Goal: Task Accomplishment & Management: Manage account settings

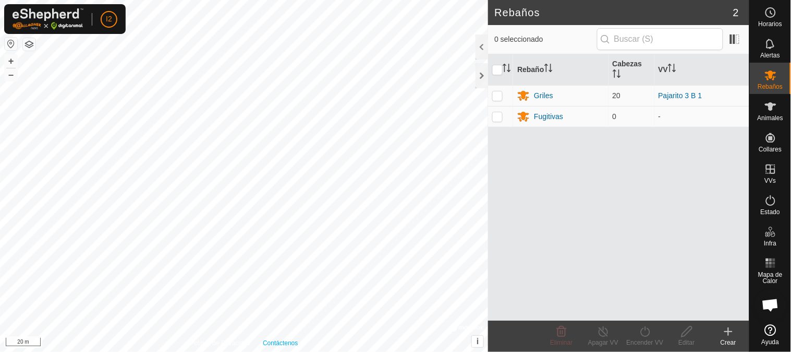
click at [283, 347] on div "Política de Privacidad Contáctenos + – ⇧ i © Mapbox , © OpenStreetMap , Improve…" at bounding box center [244, 176] width 488 height 352
click at [768, 112] on icon at bounding box center [771, 106] width 13 height 13
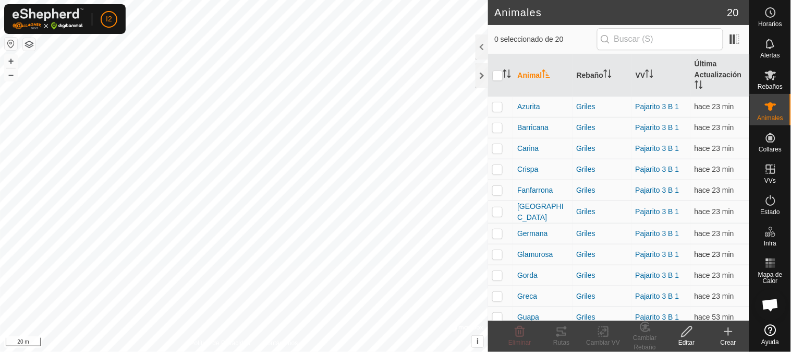
click at [494, 252] on p-checkbox at bounding box center [497, 254] width 10 height 8
checkbox input "true"
click at [563, 333] on icon at bounding box center [561, 331] width 9 height 8
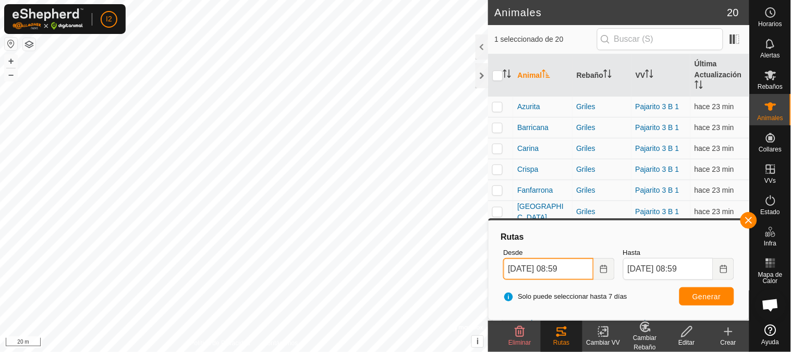
click at [570, 268] on input "21 Sep, 2025 08:59" at bounding box center [548, 269] width 90 height 22
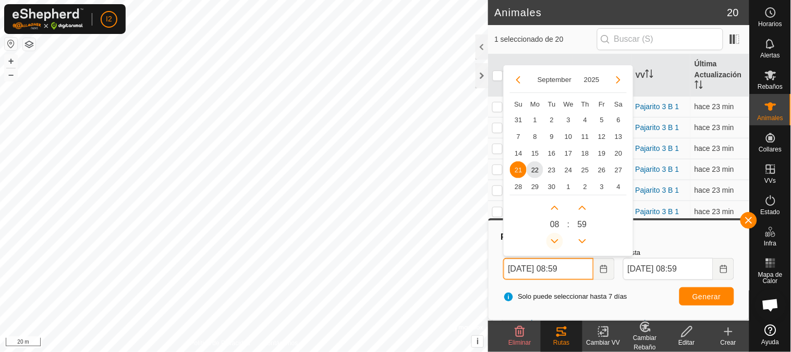
click at [555, 242] on button "Previous Hour" at bounding box center [555, 241] width 17 height 17
click at [581, 208] on button "Next Minute" at bounding box center [582, 207] width 17 height 17
click at [554, 239] on button "Previous Hour" at bounding box center [555, 241] width 17 height 17
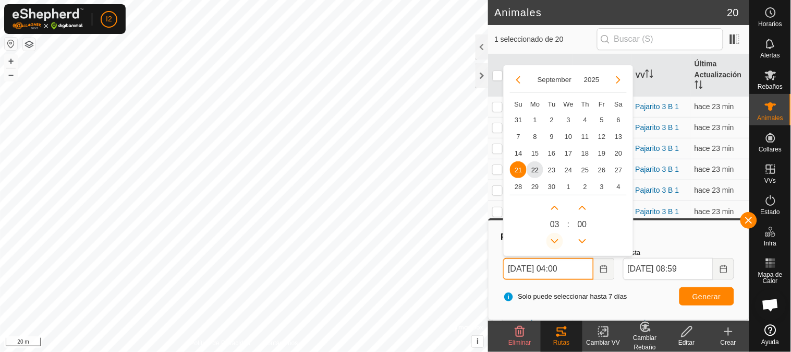
click at [554, 241] on button "Previous Hour" at bounding box center [555, 241] width 17 height 17
click at [554, 240] on button "Previous Hour" at bounding box center [555, 241] width 17 height 17
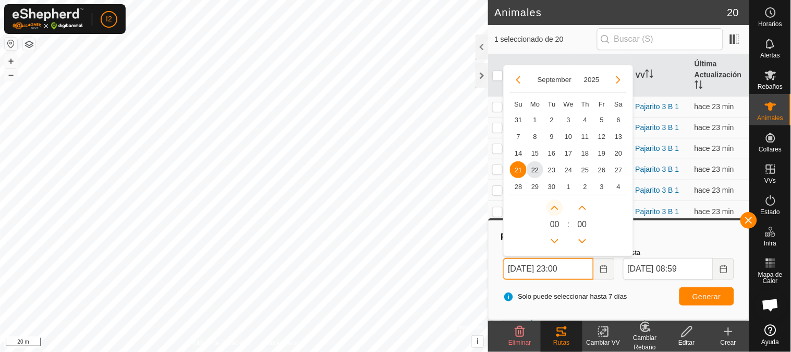
click at [554, 209] on button "Next Hour" at bounding box center [555, 207] width 17 height 17
click at [554, 208] on button "Next Hour" at bounding box center [555, 207] width 17 height 17
type input "21 Sep, 2025 01:00"
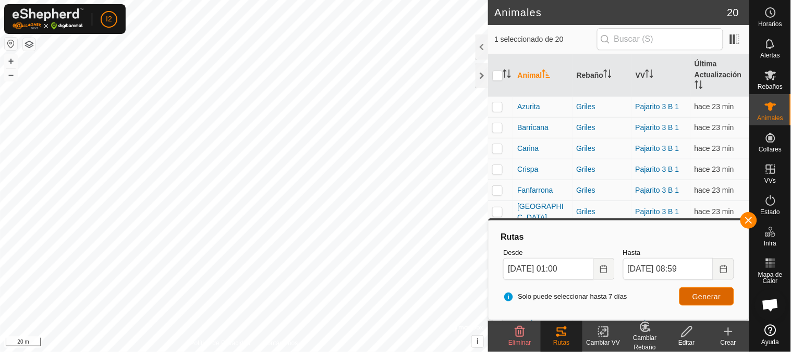
click at [708, 298] on span "Generar" at bounding box center [707, 296] width 29 height 8
click at [505, 150] on div "Animales 20 1 seleccionado de 20 Animal Rebaño VV Última Actualización Azurita …" at bounding box center [375, 176] width 750 height 352
click at [537, 188] on div "Animales 20 1 seleccionado de 20 Animal Rebaño VV Última Actualización Azurita …" at bounding box center [375, 176] width 750 height 352
click at [495, 214] on p-checkbox at bounding box center [497, 211] width 10 height 8
click at [699, 297] on span "Generar" at bounding box center [707, 296] width 29 height 8
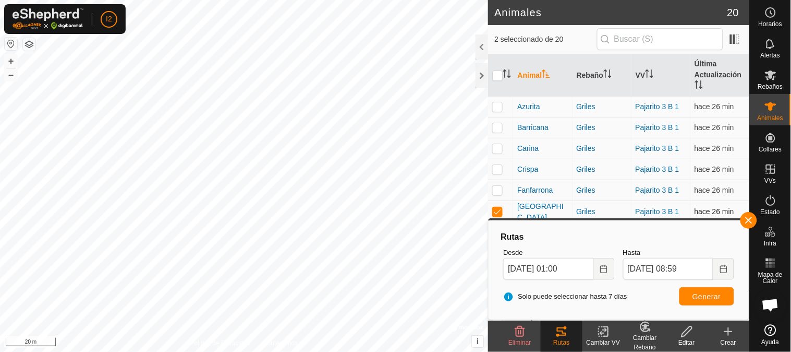
click at [497, 214] on p-checkbox at bounding box center [497, 211] width 10 height 8
checkbox input "false"
click at [497, 126] on p-checkbox at bounding box center [497, 127] width 10 height 8
click at [697, 291] on button "Generar" at bounding box center [707, 296] width 55 height 18
click at [498, 127] on p-checkbox at bounding box center [497, 127] width 10 height 8
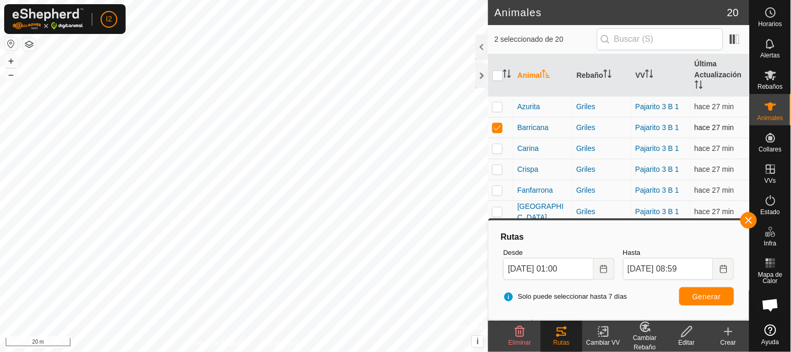
checkbox input "false"
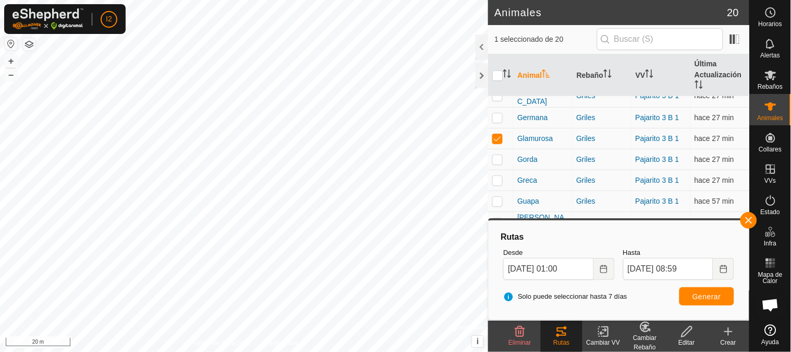
scroll to position [194, 0]
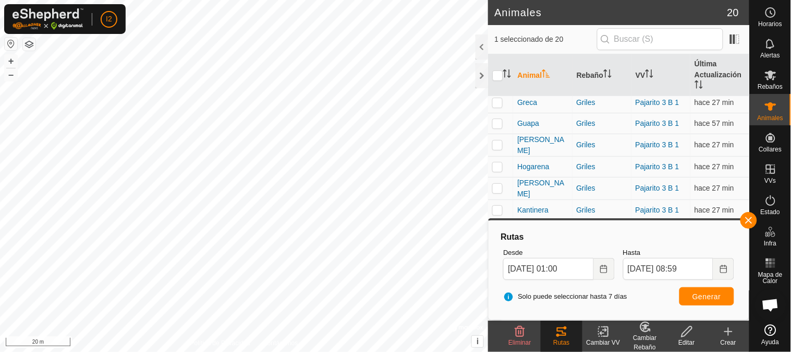
click at [496, 164] on p-checkbox at bounding box center [497, 166] width 10 height 8
checkbox input "true"
click at [702, 296] on span "Generar" at bounding box center [707, 296] width 29 height 8
click at [495, 206] on p-checkbox at bounding box center [497, 210] width 10 height 8
checkbox input "true"
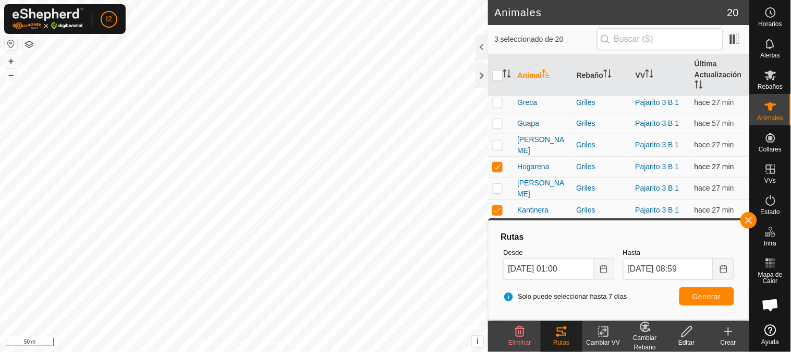
click at [496, 162] on p-checkbox at bounding box center [497, 166] width 10 height 8
checkbox input "false"
click at [700, 294] on span "Generar" at bounding box center [707, 296] width 29 height 8
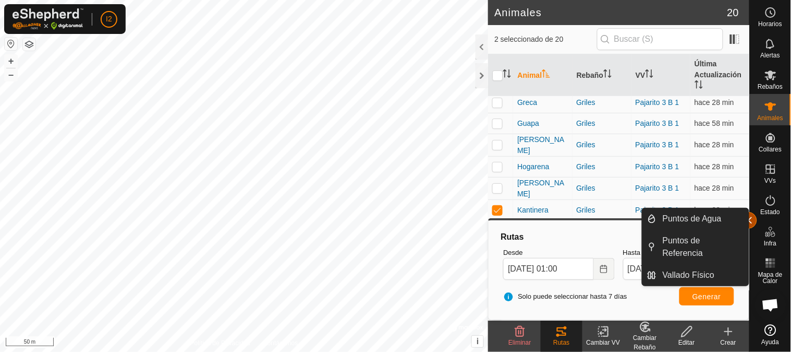
click at [750, 221] on button "button" at bounding box center [749, 220] width 17 height 17
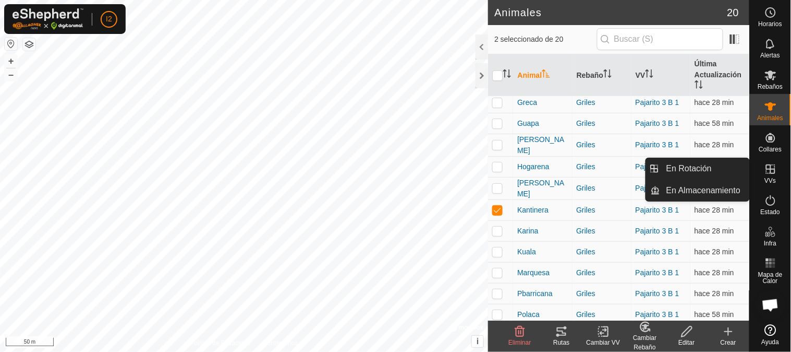
click at [766, 173] on icon at bounding box center [771, 169] width 13 height 13
click at [673, 169] on link "En Rotación" at bounding box center [704, 168] width 89 height 21
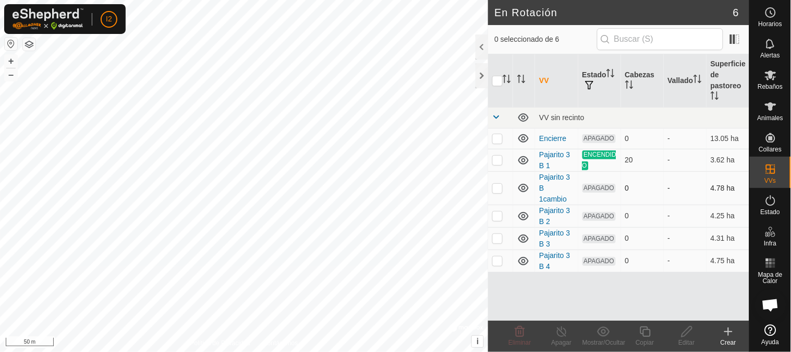
click at [501, 184] on p-checkbox at bounding box center [497, 188] width 10 height 8
checkbox input "true"
click at [494, 211] on p-checkbox at bounding box center [497, 215] width 10 height 8
checkbox input "true"
click at [498, 184] on p-checkbox at bounding box center [497, 188] width 10 height 8
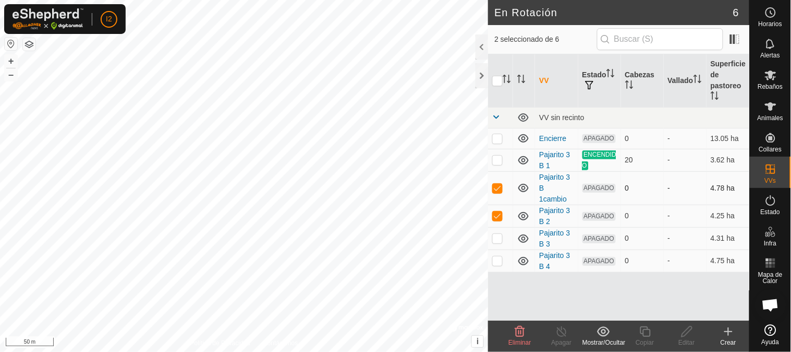
checkbox input "false"
click at [691, 330] on icon at bounding box center [687, 331] width 13 height 13
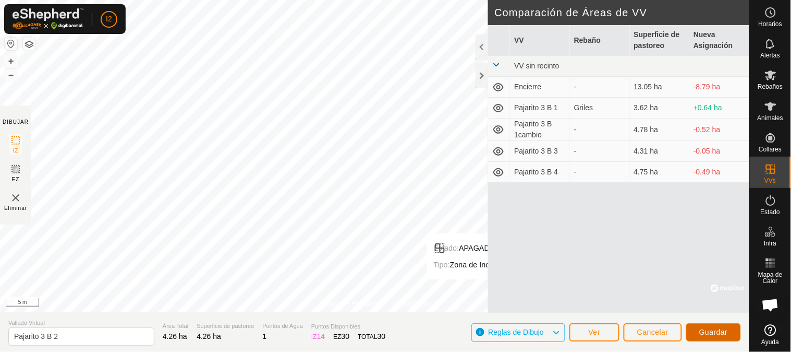
click at [714, 330] on span "Guardar" at bounding box center [713, 332] width 29 height 8
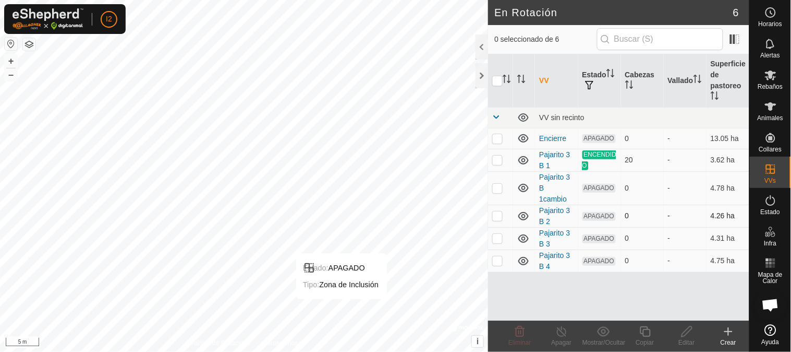
click at [497, 211] on p-checkbox at bounding box center [497, 215] width 10 height 8
checkbox input "true"
click at [500, 234] on p-checkbox at bounding box center [497, 238] width 10 height 8
checkbox input "true"
click at [496, 207] on div "I2 Horarios Alertas Rebaños Animales Collares VVs Estado Infra Mapa de Calor Ay…" at bounding box center [395, 176] width 791 height 352
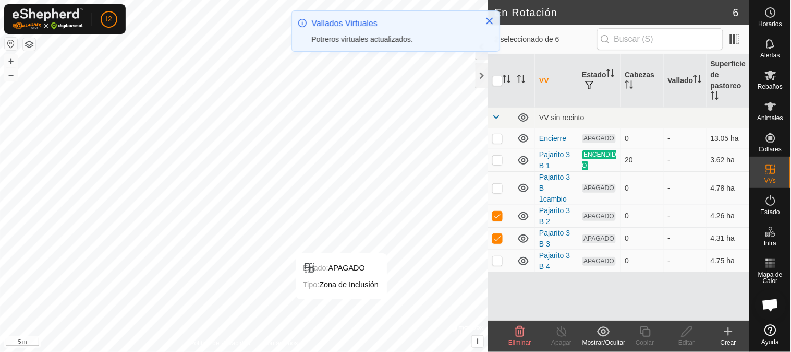
click at [500, 211] on p-checkbox at bounding box center [497, 215] width 10 height 8
checkbox input "false"
click at [691, 336] on icon at bounding box center [687, 331] width 13 height 13
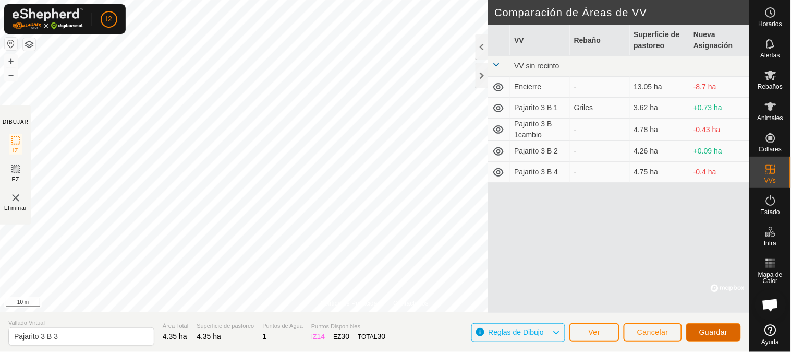
click at [711, 334] on span "Guardar" at bounding box center [713, 332] width 29 height 8
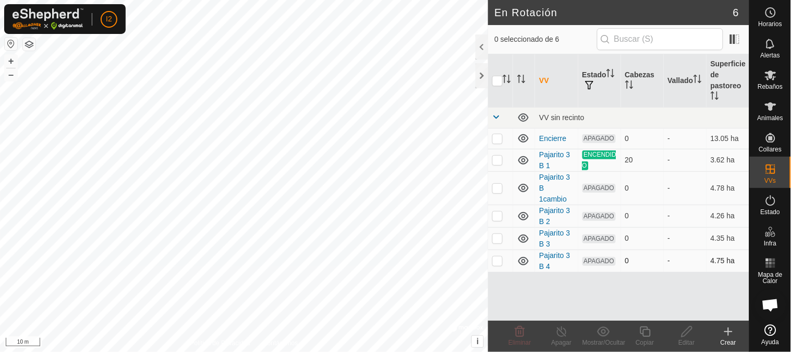
click at [495, 256] on p-checkbox at bounding box center [497, 260] width 10 height 8
checkbox input "true"
click at [496, 234] on p-checkbox at bounding box center [497, 238] width 10 height 8
click at [494, 234] on p-checkbox at bounding box center [497, 238] width 10 height 8
checkbox input "false"
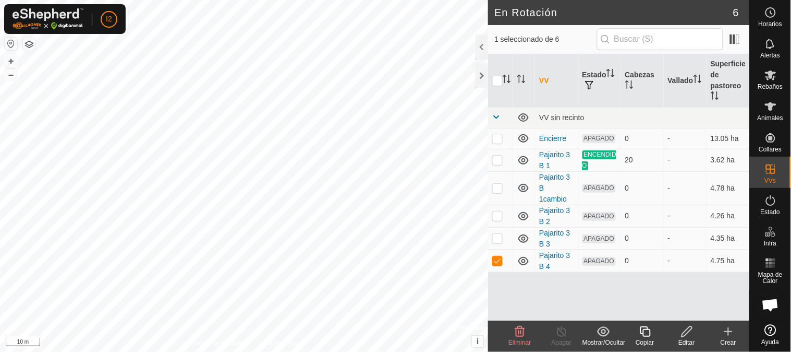
click at [691, 330] on icon at bounding box center [687, 331] width 10 height 10
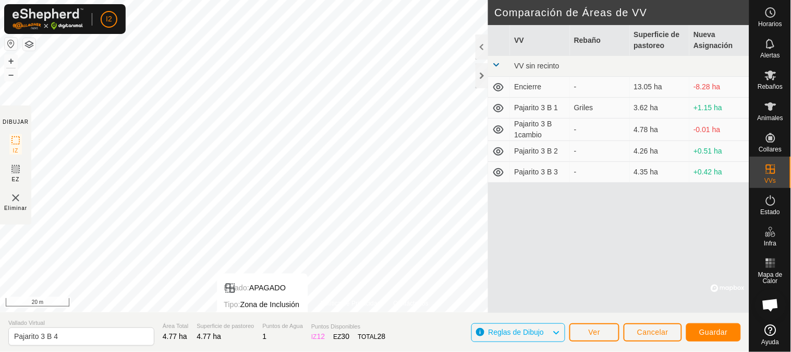
click at [260, 320] on div "Política de Privacidad Contáctenos Estado: APAGADO Tipo: Zona de Inclusión + – …" at bounding box center [375, 176] width 750 height 352
click at [305, 329] on div "Política de Privacidad Contáctenos Estado: APAGADO Tipo: Zona de Inclusión + – …" at bounding box center [375, 176] width 750 height 352
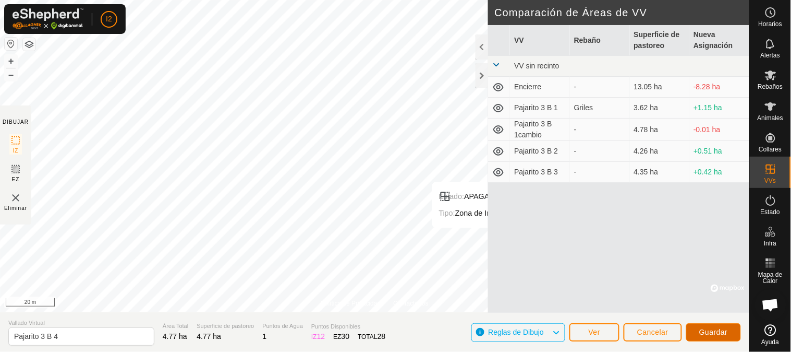
click at [714, 331] on span "Guardar" at bounding box center [713, 332] width 29 height 8
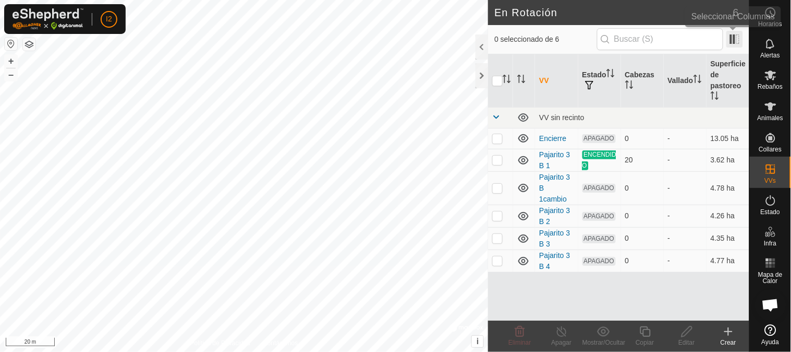
click at [734, 35] on span at bounding box center [735, 39] width 17 height 17
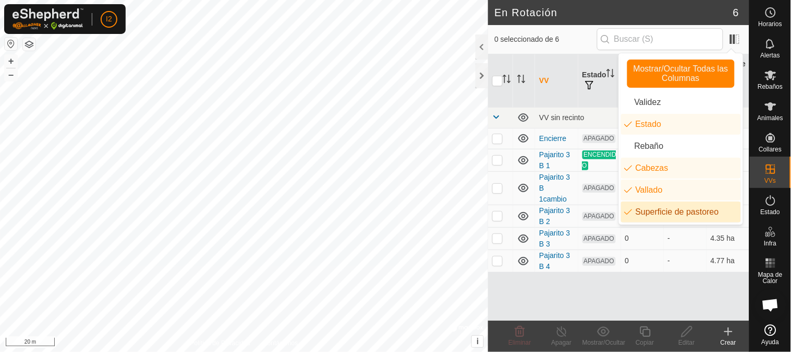
click at [573, 289] on div "VV Estado Cabezas Vallado Superficie de pastoreo VV sin recinto Encierre APAGAD…" at bounding box center [618, 187] width 261 height 266
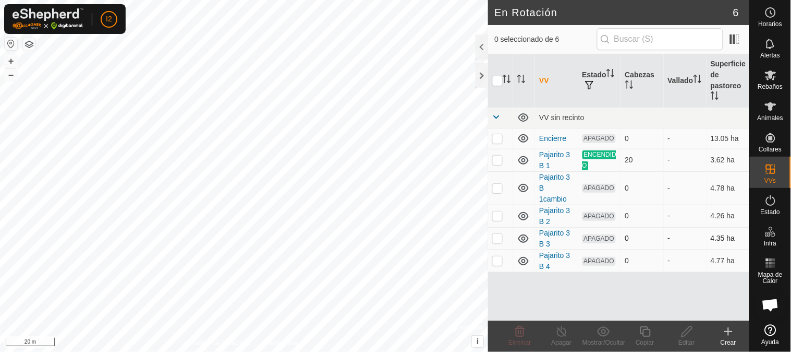
click at [517, 221] on div "En Rotación 6 0 seleccionado de 6 VV Estado Cabezas Vallado Superficie de pasto…" at bounding box center [375, 176] width 750 height 352
click at [498, 211] on p-checkbox at bounding box center [497, 215] width 10 height 8
checkbox input "true"
click at [684, 328] on icon at bounding box center [687, 331] width 13 height 13
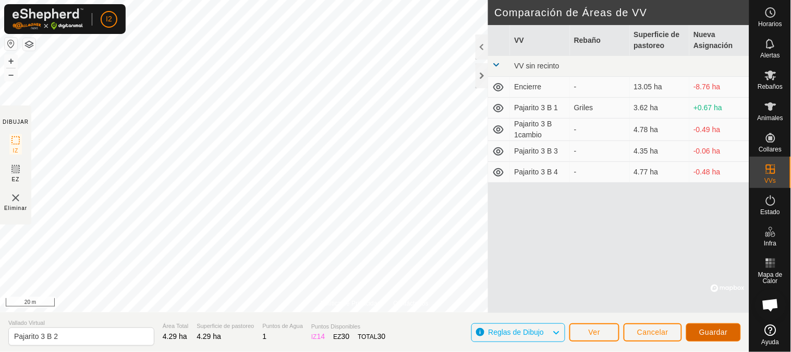
click at [704, 334] on span "Guardar" at bounding box center [713, 332] width 29 height 8
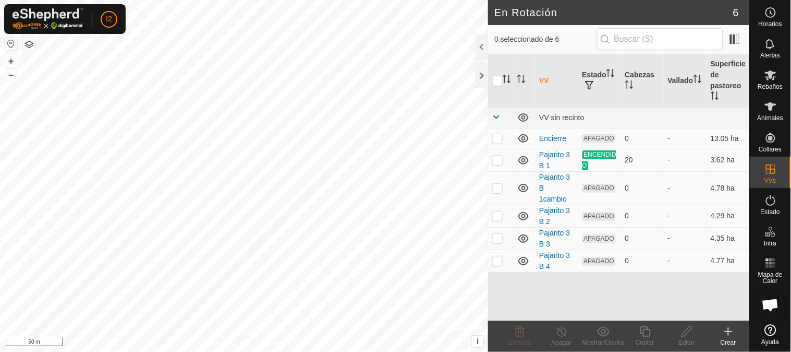
click at [188, 351] on html "I2 Horarios Alertas Rebaños Animales Collares VVs Estado Infra Mapa de Calor Ay…" at bounding box center [395, 176] width 791 height 352
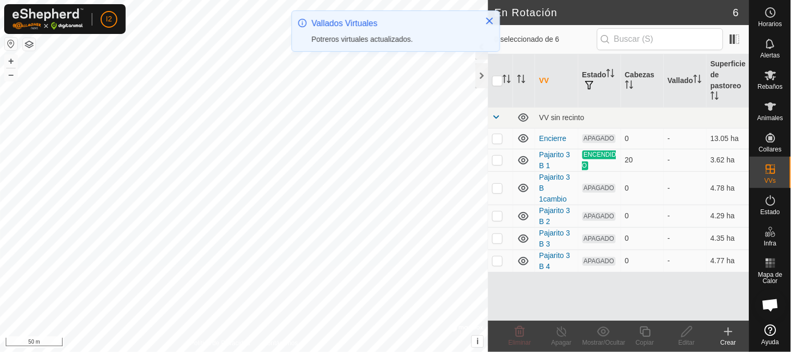
click at [310, 351] on html "I2 Horarios Alertas Rebaños Animales Collares VVs Estado Infra Mapa de Calor Ay…" at bounding box center [395, 176] width 791 height 352
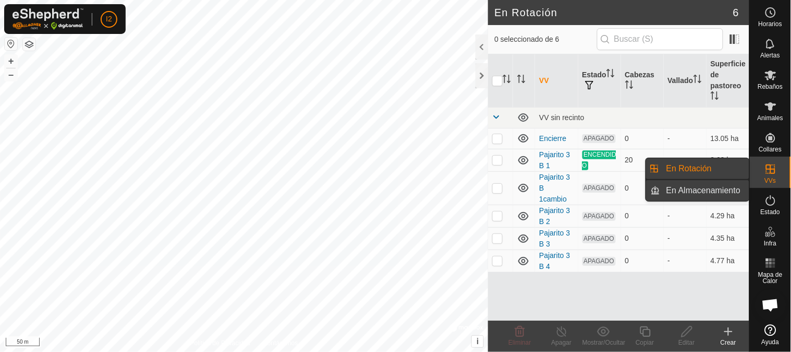
click at [696, 188] on link "En Almacenamiento" at bounding box center [704, 190] width 89 height 21
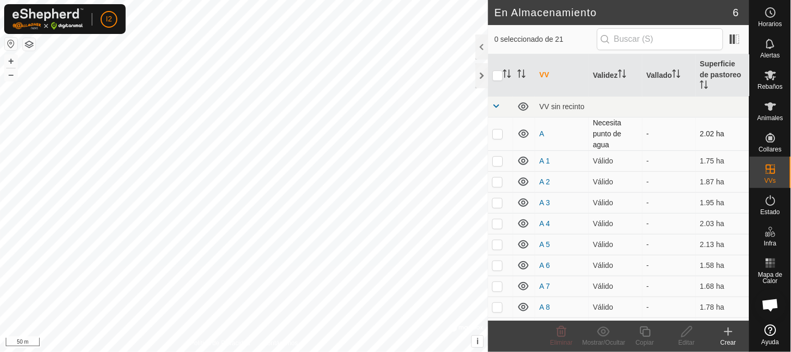
click at [494, 136] on p-checkbox at bounding box center [497, 133] width 10 height 8
checkbox input "true"
click at [498, 164] on p-checkbox at bounding box center [497, 160] width 10 height 8
click at [601, 330] on icon at bounding box center [603, 331] width 13 height 13
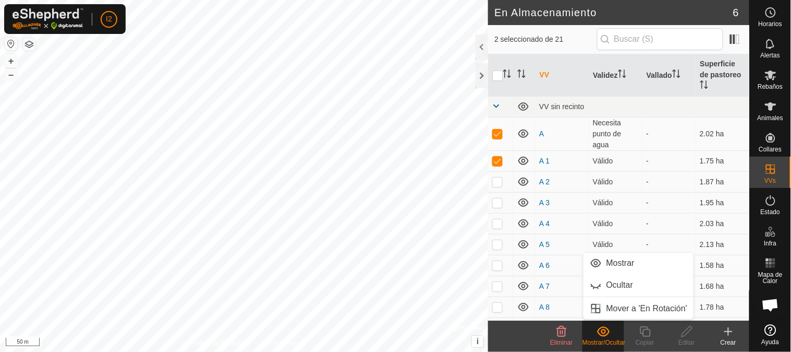
click at [601, 330] on icon at bounding box center [603, 331] width 13 height 13
click at [610, 284] on link "Ocultar" at bounding box center [639, 284] width 111 height 21
click at [600, 333] on icon at bounding box center [603, 331] width 13 height 13
click at [607, 261] on link "Mostrar" at bounding box center [639, 262] width 111 height 21
click at [574, 146] on div "En Almacenamiento 6 2 seleccionado de 21 VV Validez Vallado Superficie de pasto…" at bounding box center [375, 176] width 750 height 352
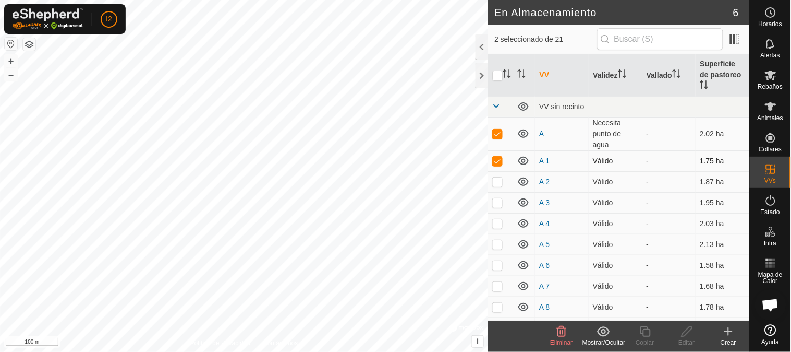
click at [499, 163] on p-checkbox at bounding box center [497, 160] width 10 height 8
checkbox input "false"
click at [496, 132] on p-checkbox at bounding box center [497, 133] width 10 height 8
checkbox input "false"
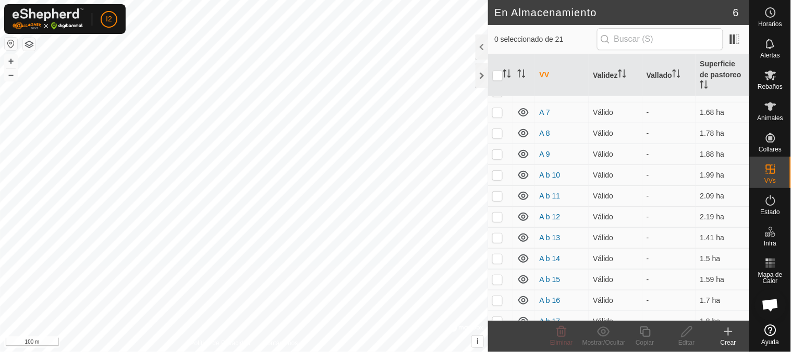
scroll to position [248, 0]
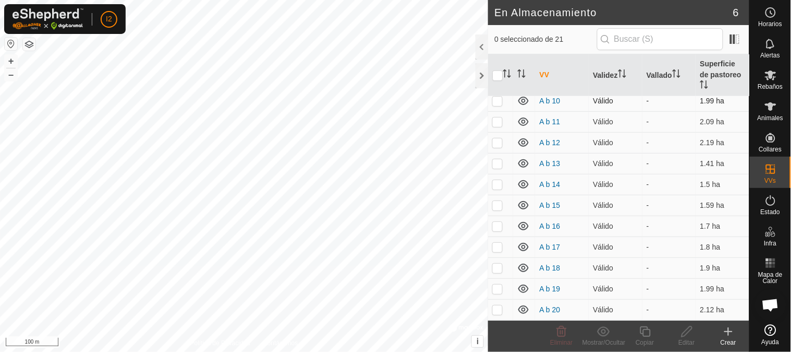
click at [498, 98] on p-checkbox at bounding box center [497, 100] width 10 height 8
checkbox input "true"
click at [498, 123] on p-checkbox at bounding box center [497, 121] width 10 height 8
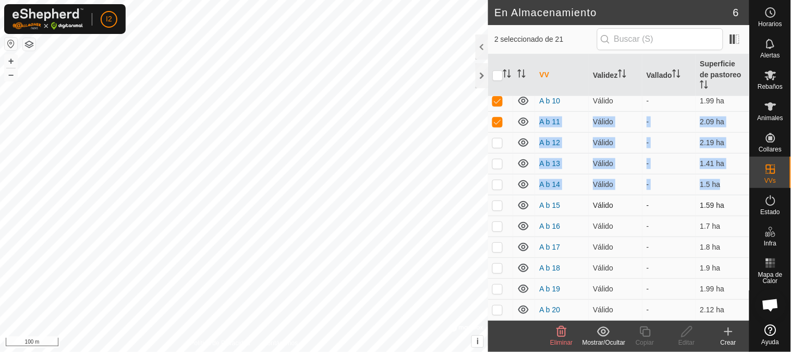
drag, startPoint x: 497, startPoint y: 127, endPoint x: 497, endPoint y: 196, distance: 68.9
click at [497, 196] on tbody "VV sin recinto A Necesita punto de agua - 2.02 ha A 1 Válido - 1.75 ha A 2 Váli…" at bounding box center [618, 84] width 261 height 472
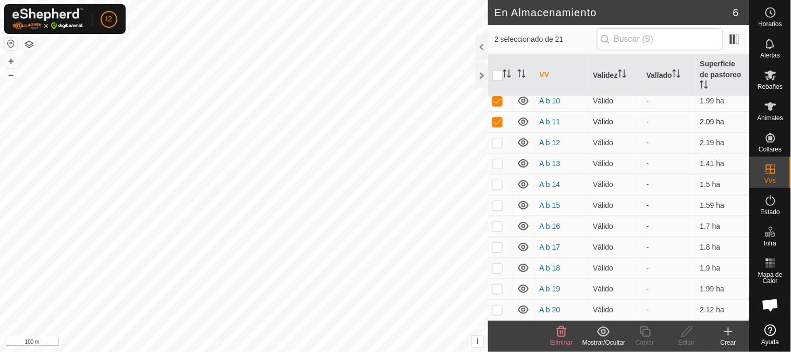
click at [497, 117] on p-checkbox at bounding box center [497, 121] width 10 height 8
checkbox input "false"
click at [497, 101] on p-checkbox at bounding box center [497, 100] width 10 height 8
checkbox input "false"
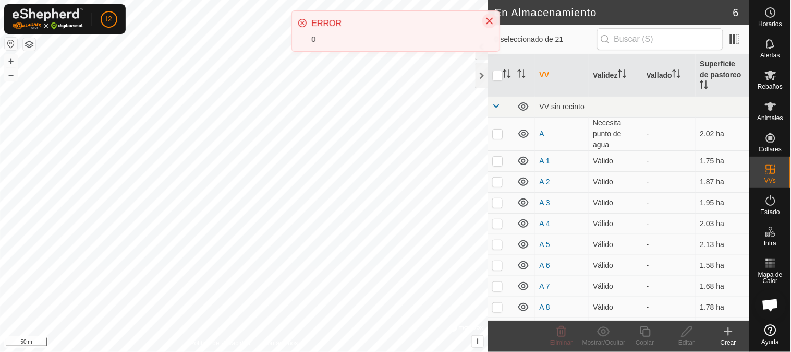
click at [489, 22] on icon "Close" at bounding box center [489, 21] width 7 height 7
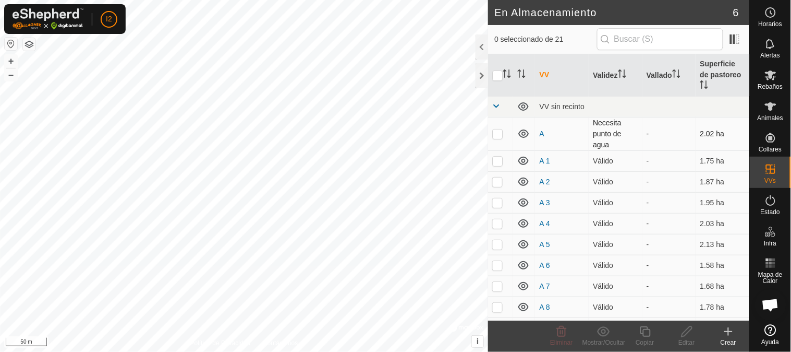
click at [498, 131] on p-checkbox at bounding box center [497, 133] width 10 height 8
checkbox input "false"
click at [494, 160] on p-checkbox at bounding box center [497, 160] width 10 height 8
checkbox input "true"
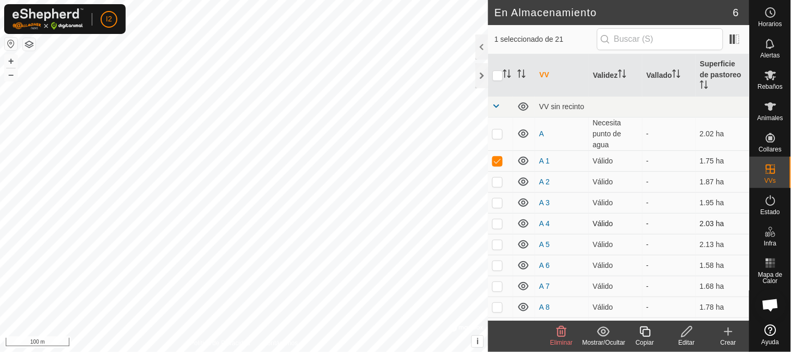
click at [499, 222] on p-checkbox at bounding box center [497, 223] width 10 height 8
checkbox input "true"
click at [601, 333] on icon at bounding box center [603, 331] width 13 height 13
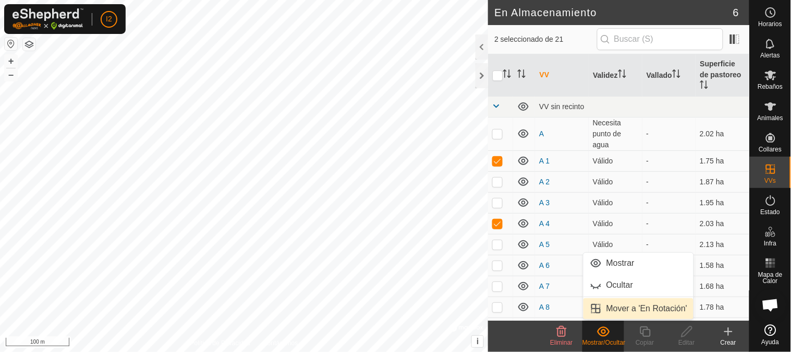
click at [613, 308] on link "Mover a 'En Rotación'" at bounding box center [639, 308] width 111 height 21
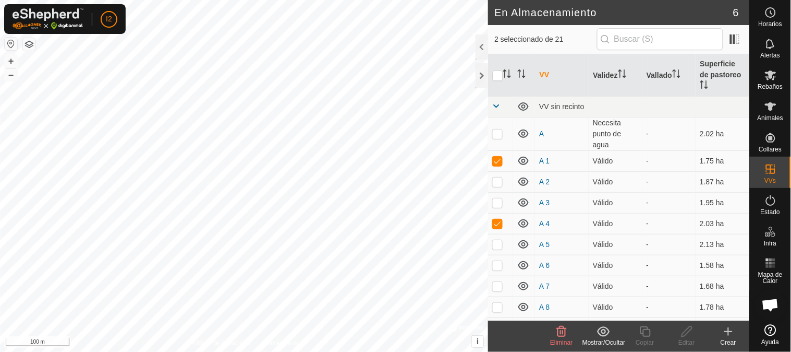
checkbox input "false"
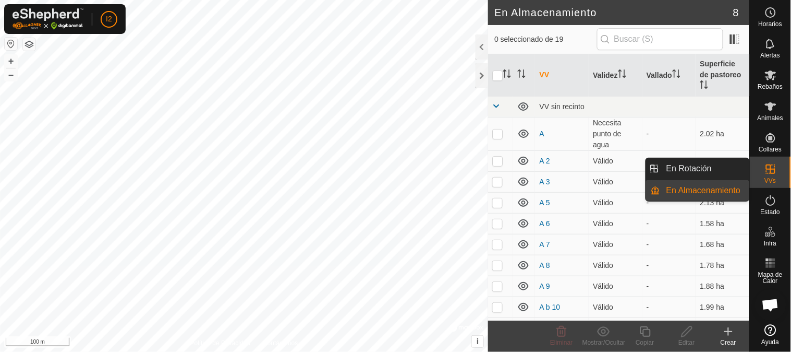
click at [779, 167] on es-virtualpaddocks-svg-icon at bounding box center [771, 169] width 19 height 17
click at [675, 170] on link "En Rotación" at bounding box center [704, 168] width 89 height 21
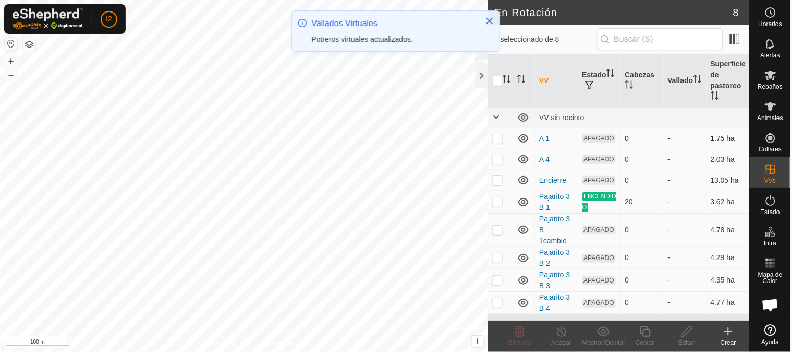
click at [498, 134] on p-checkbox at bounding box center [497, 138] width 10 height 8
checkbox input "true"
click at [496, 161] on p-checkbox at bounding box center [497, 159] width 10 height 8
checkbox input "true"
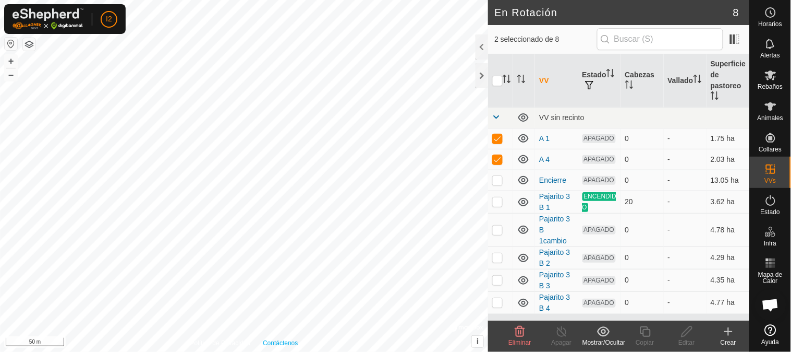
click at [263, 347] on div "Política de Privacidad Contáctenos A 1 Estado: APAGADO Tipo: Zona de Inclusión …" at bounding box center [244, 176] width 488 height 352
click at [497, 178] on p-checkbox at bounding box center [497, 180] width 10 height 8
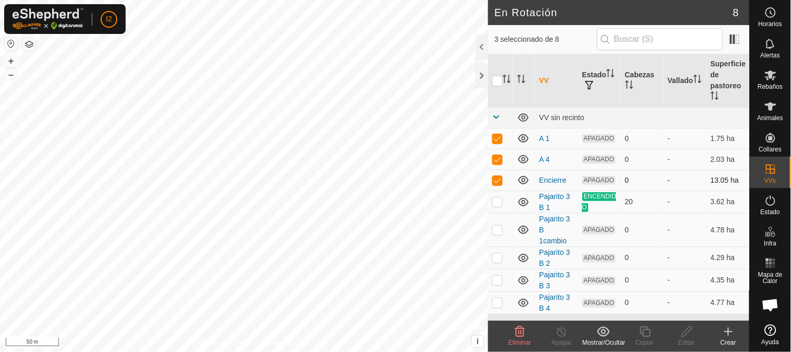
checkbox input "false"
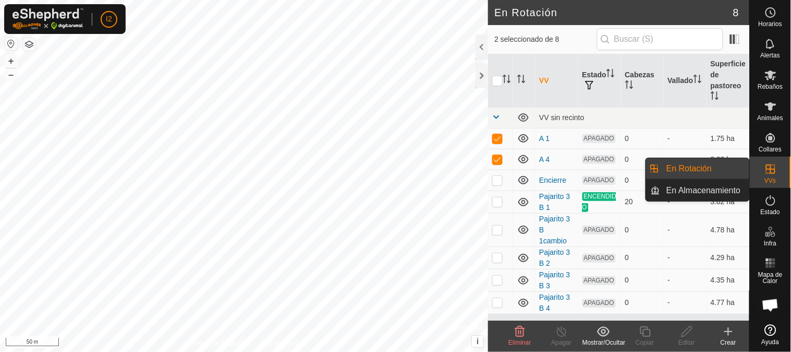
click at [769, 175] on link "En Rotación" at bounding box center [746, 169] width 89 height 21
click at [698, 194] on link "En Almacenamiento" at bounding box center [704, 190] width 89 height 21
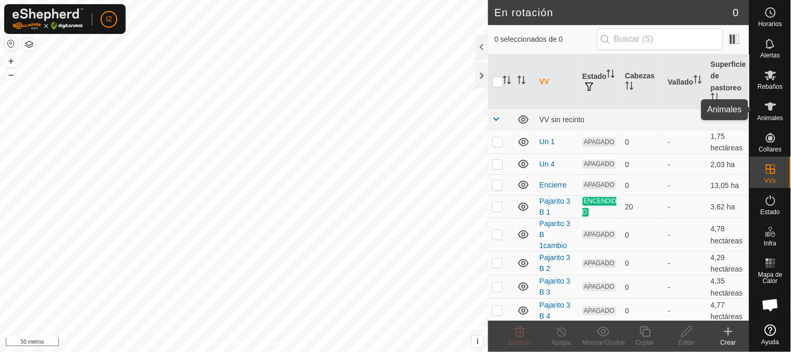
click at [764, 110] on es-animals-svg-icon at bounding box center [771, 106] width 19 height 17
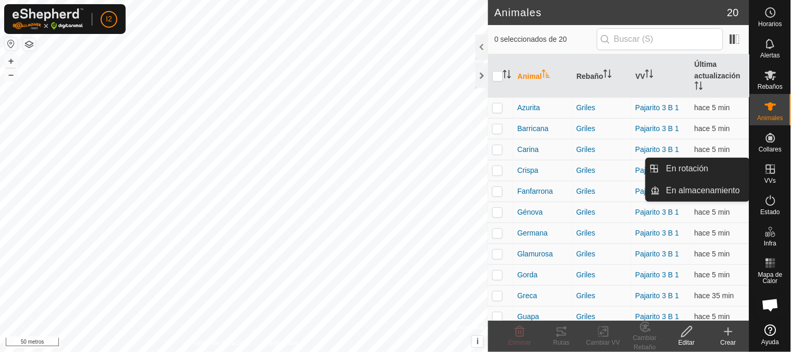
click at [768, 172] on icon at bounding box center [771, 169] width 13 height 13
click at [698, 195] on span "En almacenamiento" at bounding box center [704, 190] width 74 height 13
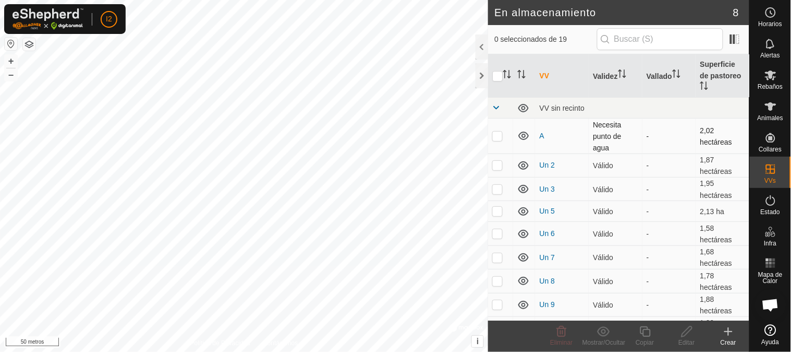
click at [492, 137] on p-checkbox at bounding box center [497, 135] width 10 height 8
click at [607, 343] on font "Mostrar/Ocultar" at bounding box center [604, 342] width 43 height 7
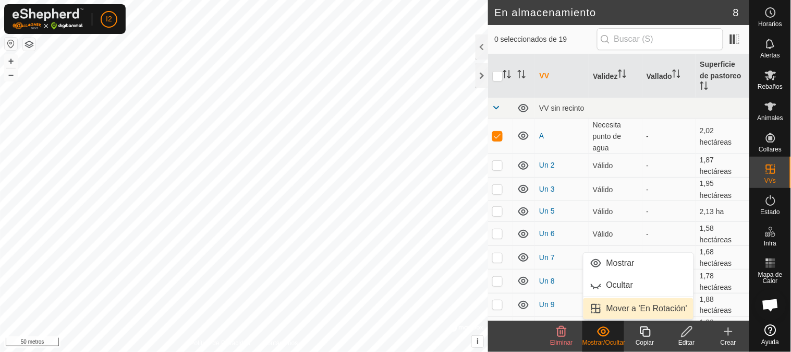
click at [606, 306] on link "Mover a 'En Rotación'" at bounding box center [639, 308] width 111 height 21
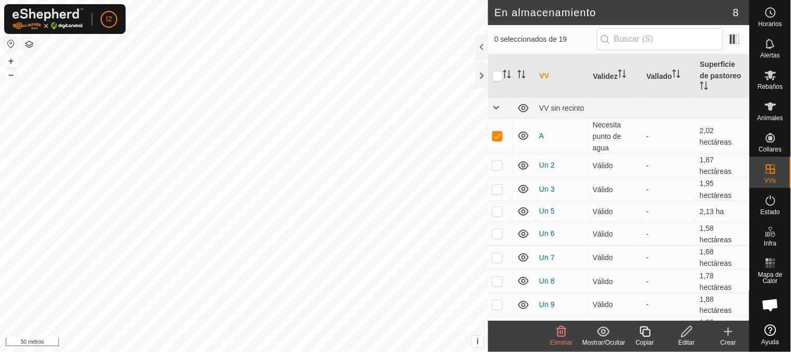
checkbox input "false"
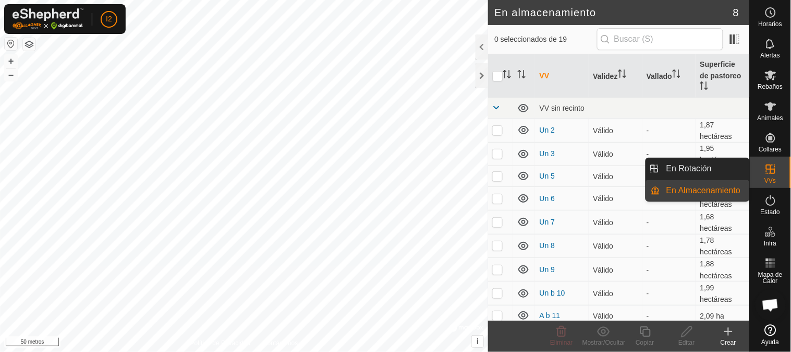
click at [768, 168] on icon at bounding box center [770, 168] width 9 height 9
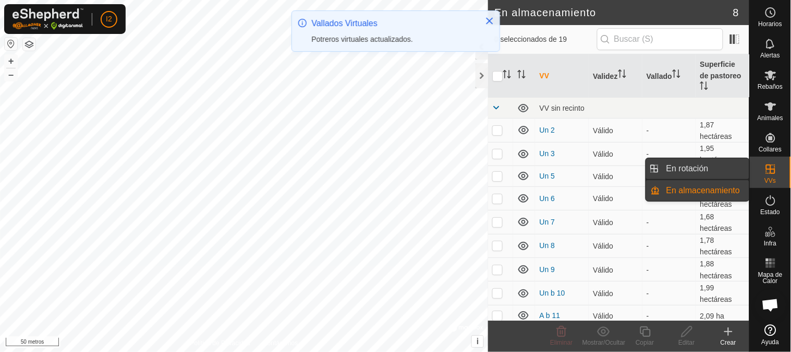
click at [699, 172] on link "En rotación" at bounding box center [704, 168] width 89 height 21
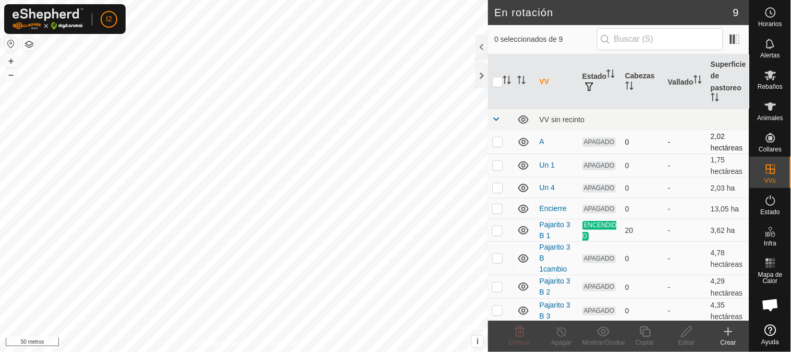
click at [499, 141] on p-checkbox at bounding box center [497, 141] width 10 height 8
checkbox input "true"
click at [494, 157] on td at bounding box center [500, 164] width 25 height 23
checkbox input "true"
click at [494, 186] on p-checkbox at bounding box center [497, 187] width 10 height 8
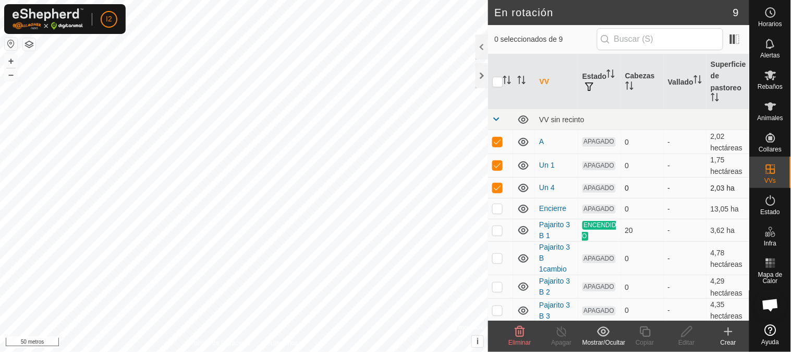
click at [494, 187] on p-checkbox at bounding box center [497, 187] width 10 height 8
checkbox input "false"
click at [494, 162] on p-checkbox at bounding box center [497, 165] width 10 height 8
checkbox input "false"
click at [495, 142] on p-checkbox at bounding box center [497, 141] width 10 height 8
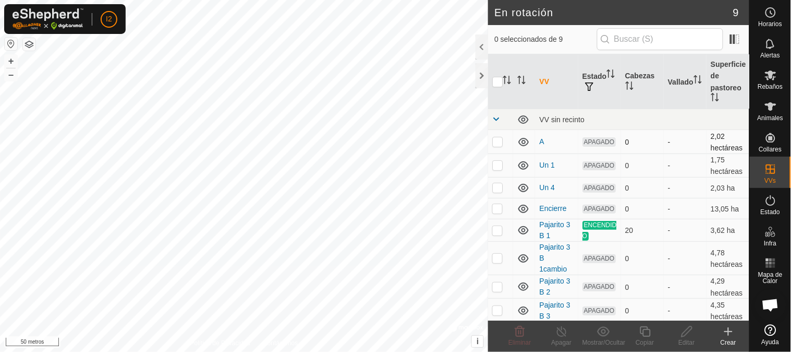
click at [493, 141] on p-checkbox at bounding box center [497, 141] width 10 height 8
checkbox input "true"
click at [496, 165] on p-checkbox at bounding box center [497, 165] width 10 height 8
checkbox input "true"
click at [493, 189] on p-checkbox at bounding box center [497, 187] width 10 height 8
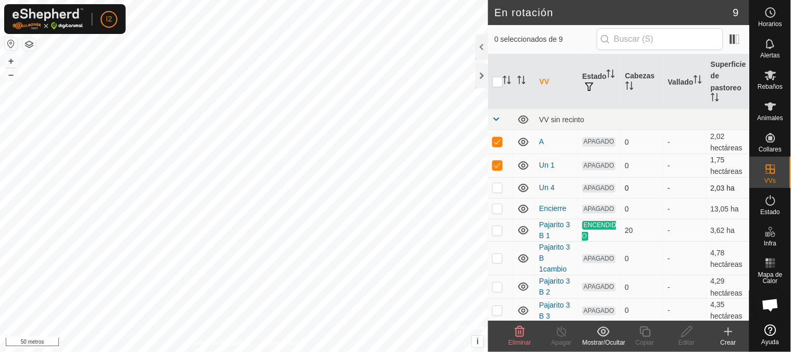
checkbox input "true"
click at [603, 335] on icon at bounding box center [603, 331] width 13 height 13
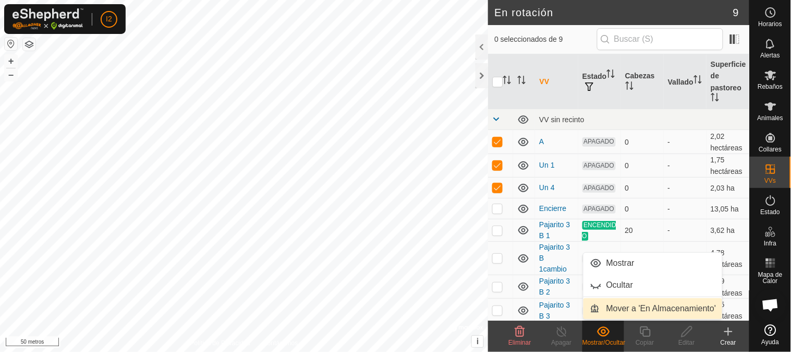
click at [611, 308] on link "Mover a 'En Almacenamiento'" at bounding box center [653, 308] width 139 height 21
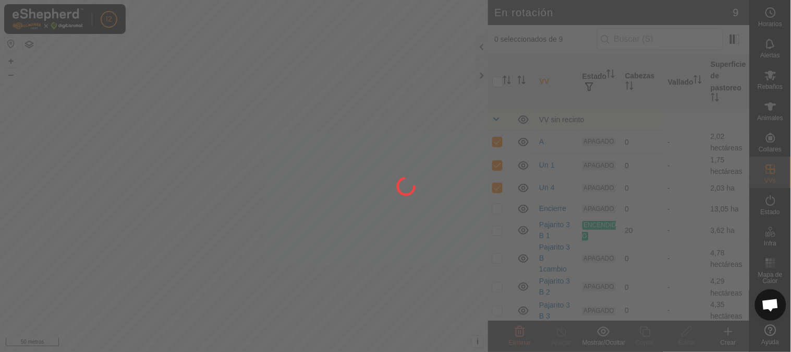
checkbox input "false"
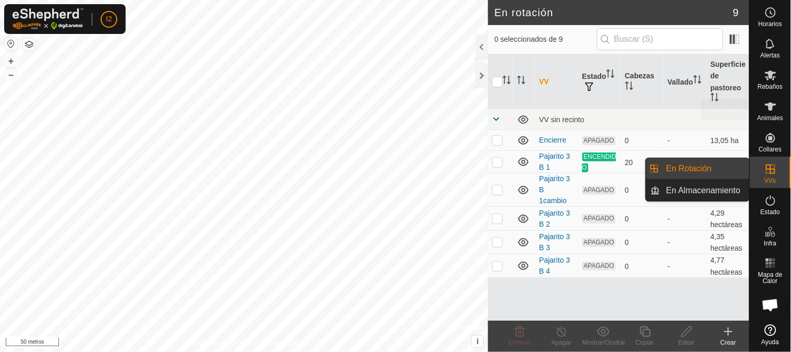
click at [780, 96] on nav "Horarios Alertas Rebaños Animales Collares VVs Estado Infra Mapa de Calor Ayuda" at bounding box center [770, 176] width 41 height 352
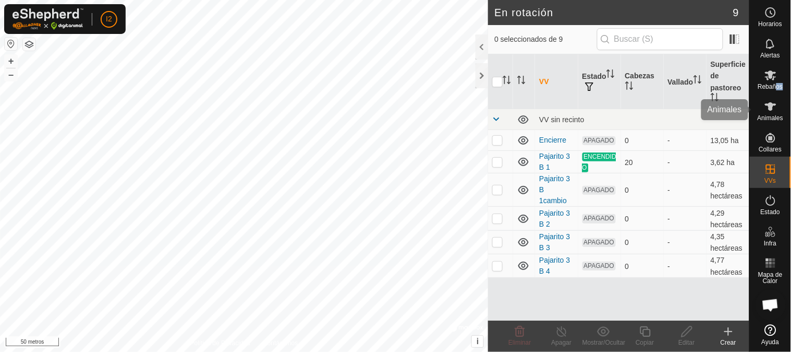
click at [770, 110] on icon at bounding box center [770, 106] width 11 height 8
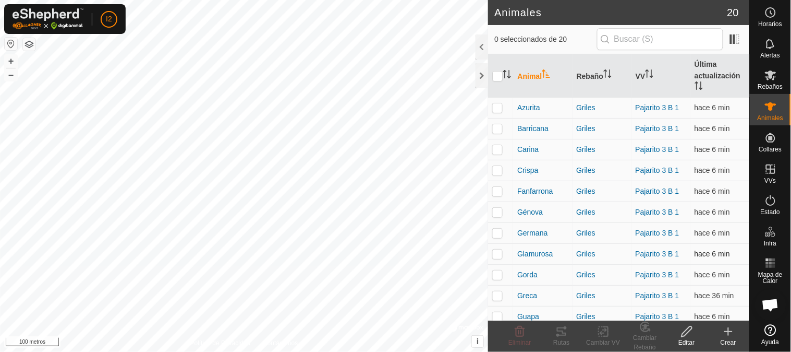
click at [501, 252] on p-checkbox at bounding box center [497, 253] width 10 height 8
click at [501, 256] on p-checkbox at bounding box center [497, 253] width 10 height 8
checkbox input "false"
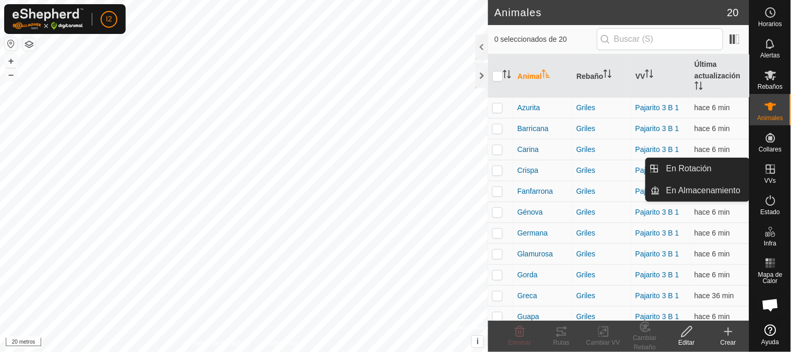
click at [771, 170] on icon at bounding box center [770, 168] width 9 height 9
click at [681, 191] on link "En almacenamiento" at bounding box center [704, 190] width 89 height 21
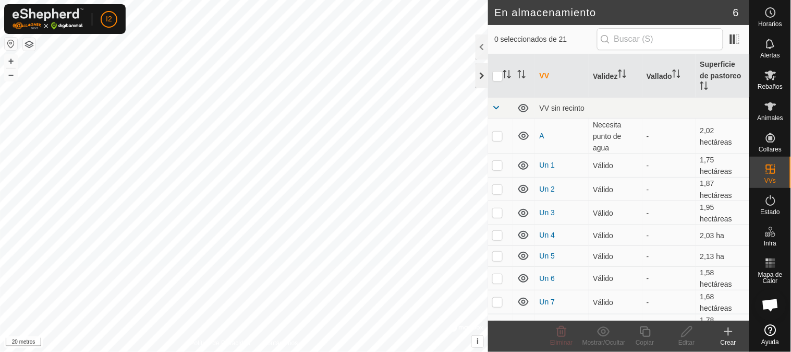
click at [484, 77] on div at bounding box center [482, 75] width 13 height 25
